Goal: Find specific page/section: Find specific page/section

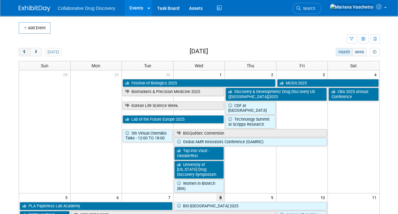
click at [22, 51] on span "prev" at bounding box center [24, 52] width 5 height 4
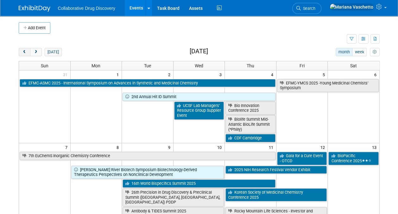
click at [22, 51] on span "prev" at bounding box center [24, 52] width 5 height 4
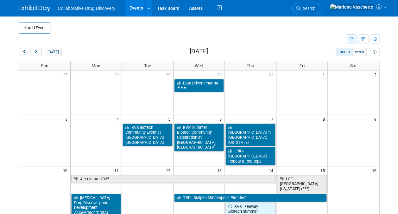
click at [354, 39] on icon "button" at bounding box center [352, 39] width 4 height 4
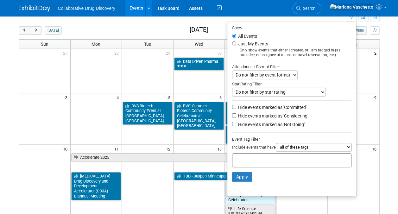
scroll to position [27, 0]
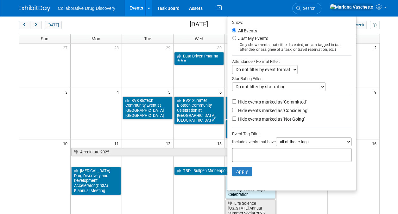
click at [256, 148] on div at bounding box center [292, 155] width 120 height 14
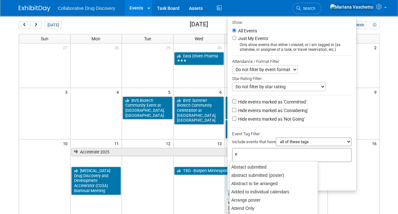
type input "eu"
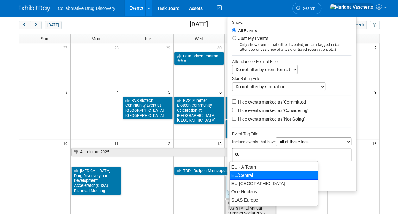
click at [252, 173] on div "EU/Central" at bounding box center [274, 175] width 89 height 9
type input "EU/Central"
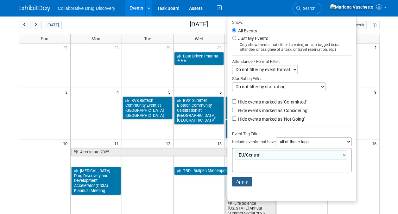
click at [243, 179] on button "Apply" at bounding box center [242, 182] width 20 height 10
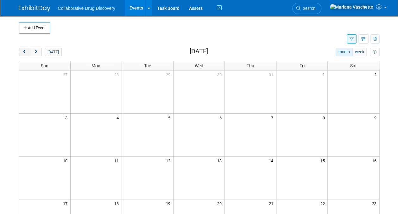
click at [23, 52] on span "prev" at bounding box center [24, 52] width 5 height 4
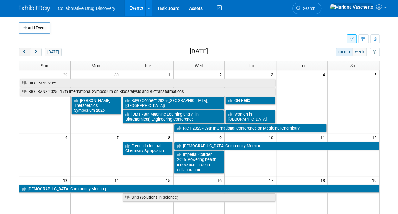
click at [24, 53] on span "prev" at bounding box center [24, 52] width 5 height 4
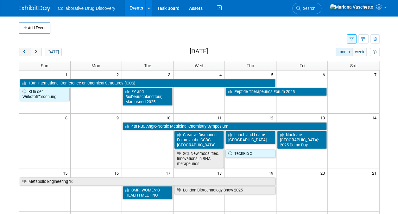
click at [24, 53] on span "prev" at bounding box center [24, 52] width 5 height 4
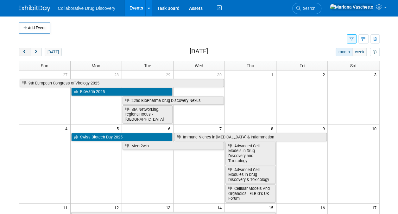
click at [24, 53] on span "prev" at bounding box center [24, 52] width 5 height 4
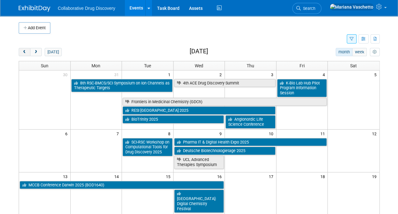
click at [24, 53] on span "prev" at bounding box center [24, 52] width 5 height 4
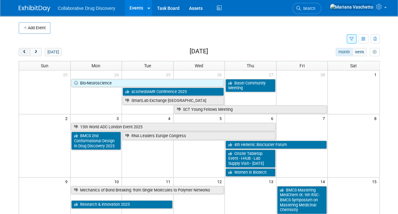
click at [24, 53] on span "prev" at bounding box center [24, 52] width 5 height 4
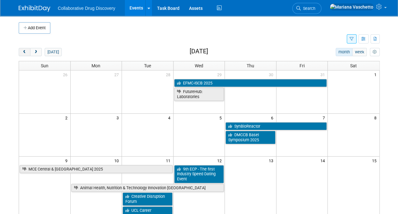
click at [24, 53] on span "prev" at bounding box center [24, 52] width 5 height 4
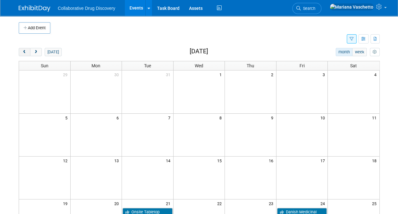
click at [24, 53] on span "prev" at bounding box center [24, 52] width 5 height 4
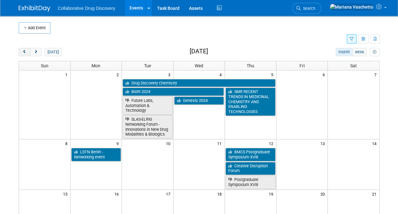
click at [24, 53] on span "prev" at bounding box center [24, 52] width 5 height 4
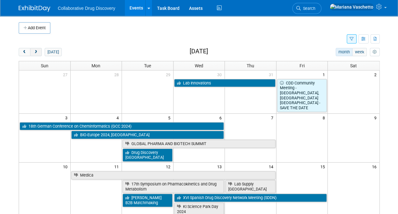
click at [35, 51] on span "next" at bounding box center [36, 52] width 5 height 4
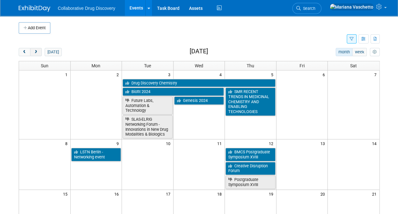
click at [35, 53] on span "next" at bounding box center [36, 52] width 5 height 4
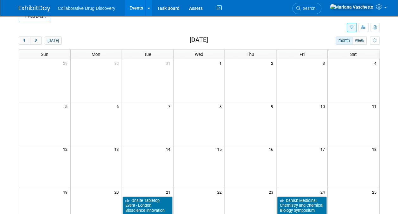
scroll to position [11, 0]
click at [34, 39] on span "next" at bounding box center [36, 41] width 5 height 4
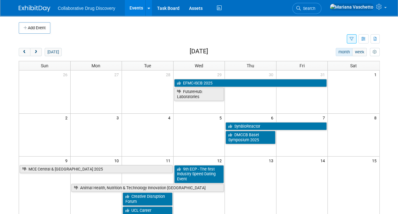
scroll to position [0, 0]
click at [38, 53] on span "next" at bounding box center [36, 52] width 5 height 4
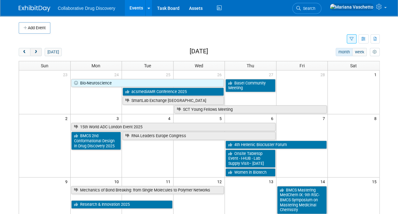
click at [37, 53] on span "next" at bounding box center [36, 52] width 5 height 4
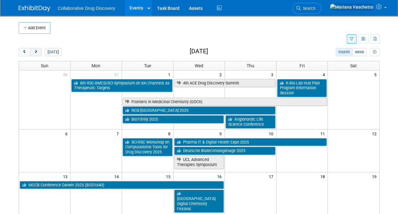
click at [34, 51] on span "next" at bounding box center [36, 52] width 5 height 4
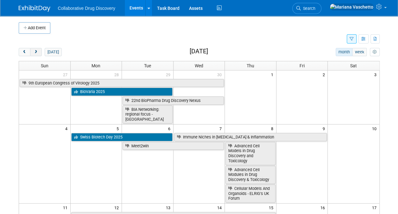
click at [35, 51] on span "next" at bounding box center [36, 52] width 5 height 4
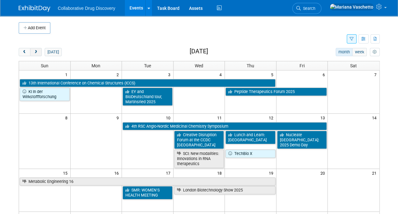
click at [38, 54] on button "next" at bounding box center [36, 52] width 12 height 8
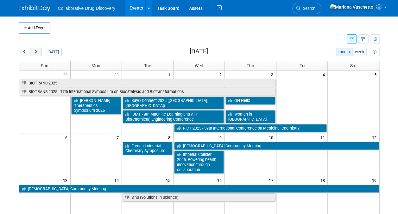
click at [36, 51] on span "next" at bounding box center [36, 52] width 5 height 4
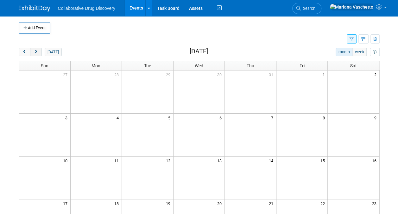
click at [36, 53] on span "next" at bounding box center [36, 52] width 5 height 4
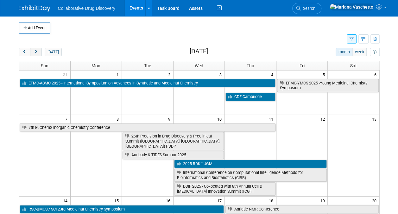
click at [34, 51] on span "next" at bounding box center [36, 52] width 5 height 4
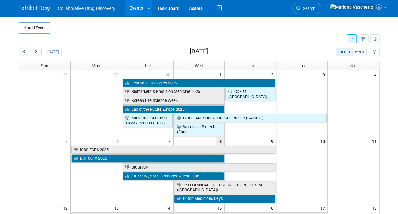
click at [352, 38] on icon "button" at bounding box center [352, 39] width 4 height 4
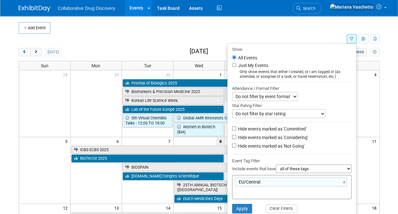
click at [327, 29] on td at bounding box center [206, 27] width 312 height 11
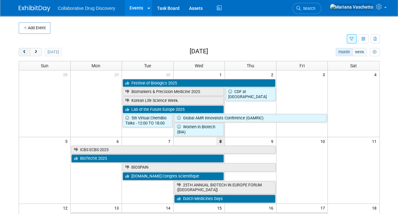
click at [23, 53] on span "prev" at bounding box center [24, 52] width 5 height 4
